Goal: Transaction & Acquisition: Purchase product/service

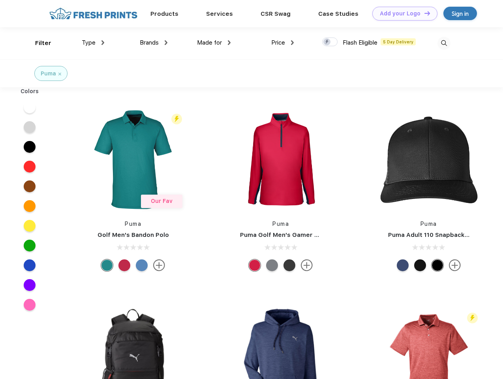
scroll to position [0, 0]
click at [402, 13] on link "Add your Logo Design Tool" at bounding box center [404, 14] width 65 height 14
click at [0, 0] on div "Design Tool" at bounding box center [0, 0] width 0 height 0
click at [424, 13] on link "Add your Logo Design Tool" at bounding box center [404, 14] width 65 height 14
click at [38, 43] on div "Filter" at bounding box center [43, 43] width 16 height 9
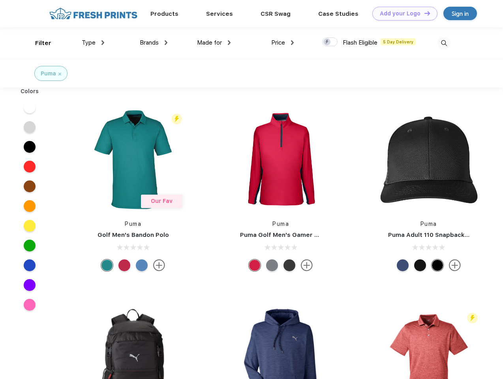
click at [93, 43] on span "Type" at bounding box center [89, 42] width 14 height 7
click at [154, 43] on span "Brands" at bounding box center [149, 42] width 19 height 7
click at [214, 43] on span "Made for" at bounding box center [209, 42] width 25 height 7
click at [283, 43] on span "Price" at bounding box center [278, 42] width 14 height 7
click at [330, 42] on div at bounding box center [329, 42] width 15 height 9
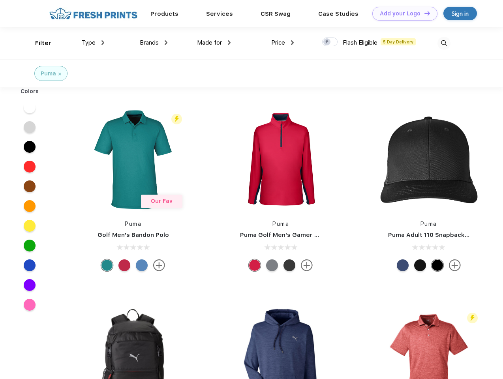
click at [327, 42] on input "checkbox" at bounding box center [324, 39] width 5 height 5
click at [444, 43] on img at bounding box center [443, 43] width 13 height 13
